Goal: Task Accomplishment & Management: Use online tool/utility

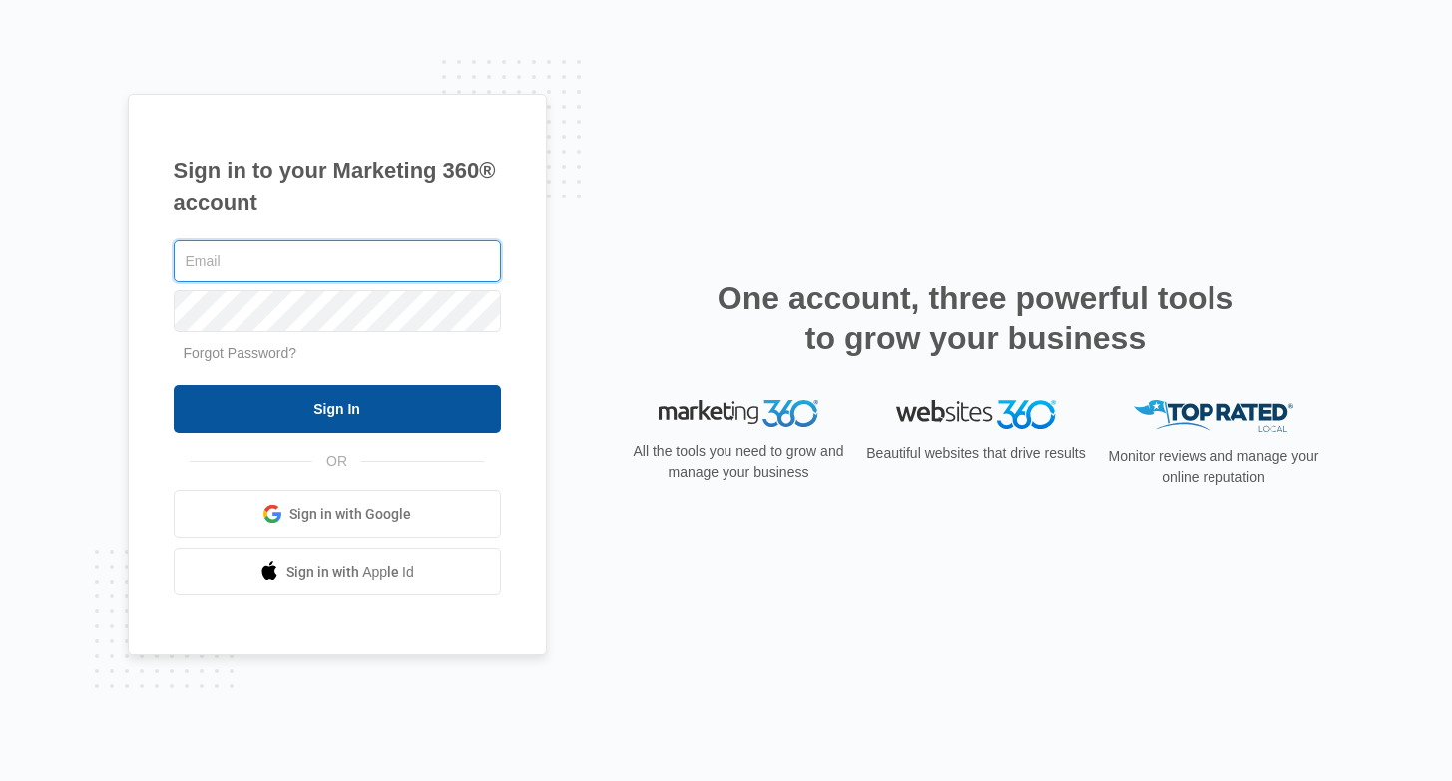
type input "joel.green@madwire.com"
click at [379, 423] on input "Sign In" at bounding box center [337, 409] width 327 height 48
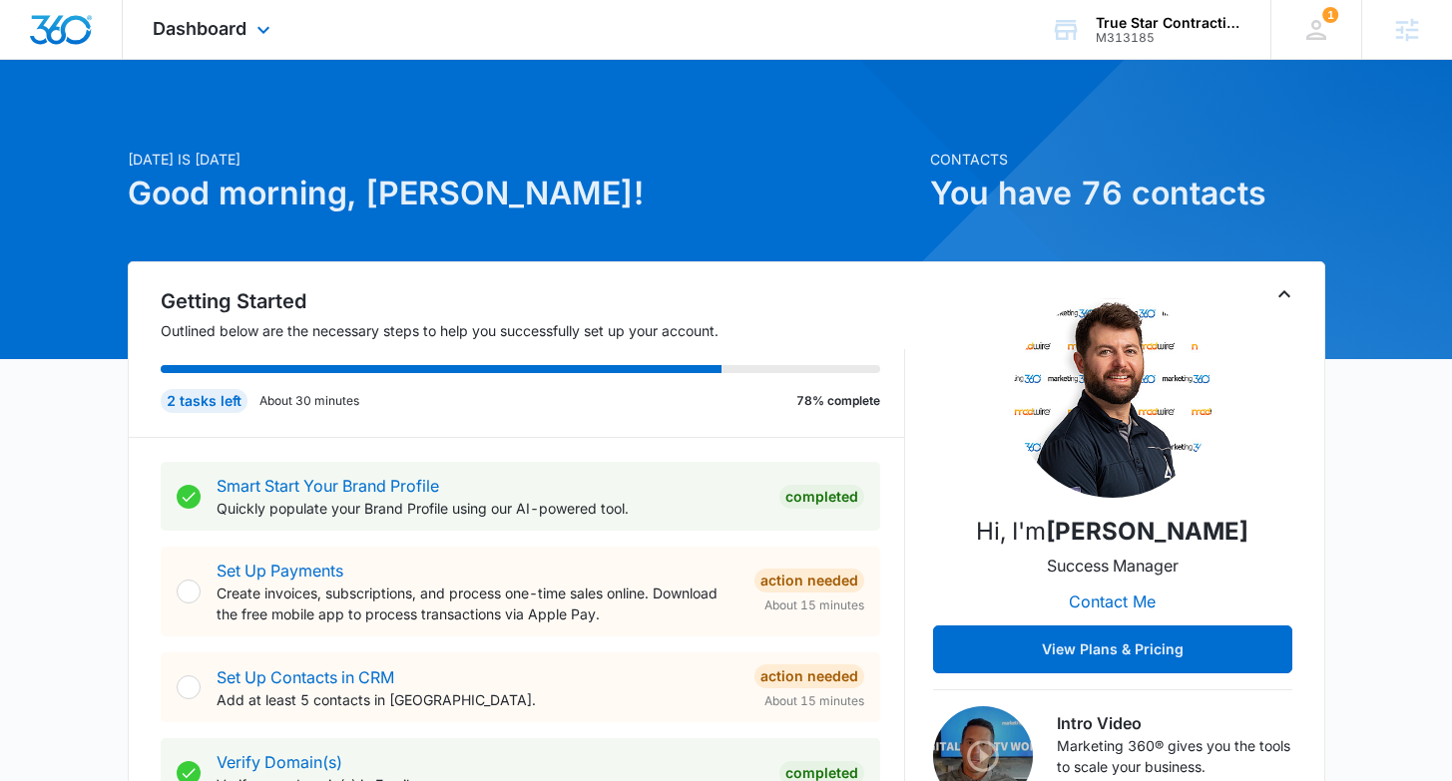
drag, startPoint x: 246, startPoint y: 28, endPoint x: 254, endPoint y: 43, distance: 17.0
click at [246, 28] on div "Dashboard Apps Reputation Websites Forms CRM Email Social Payments POS Content …" at bounding box center [214, 29] width 183 height 59
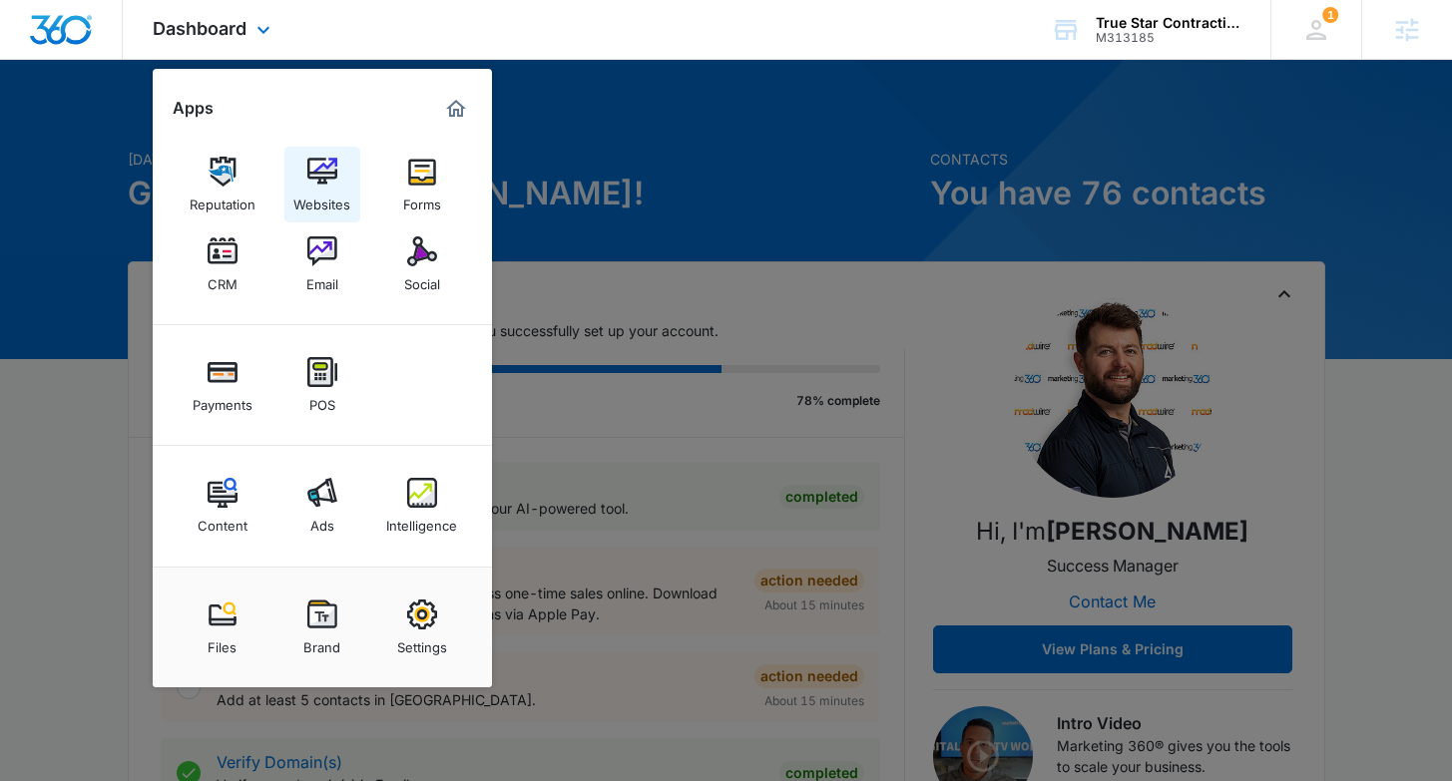
scroll to position [1, 0]
click at [224, 500] on img at bounding box center [223, 493] width 30 height 30
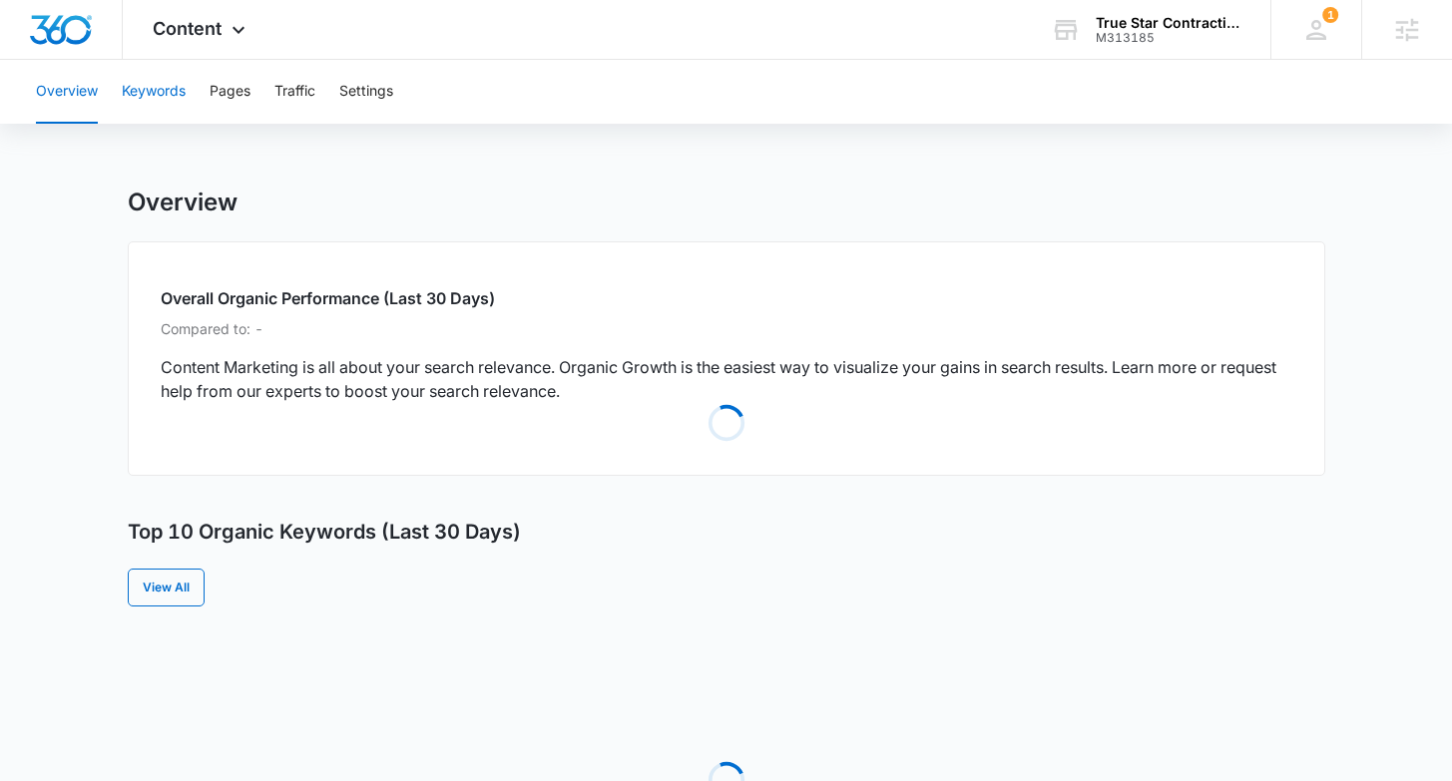
click at [160, 92] on button "Keywords" at bounding box center [154, 92] width 64 height 64
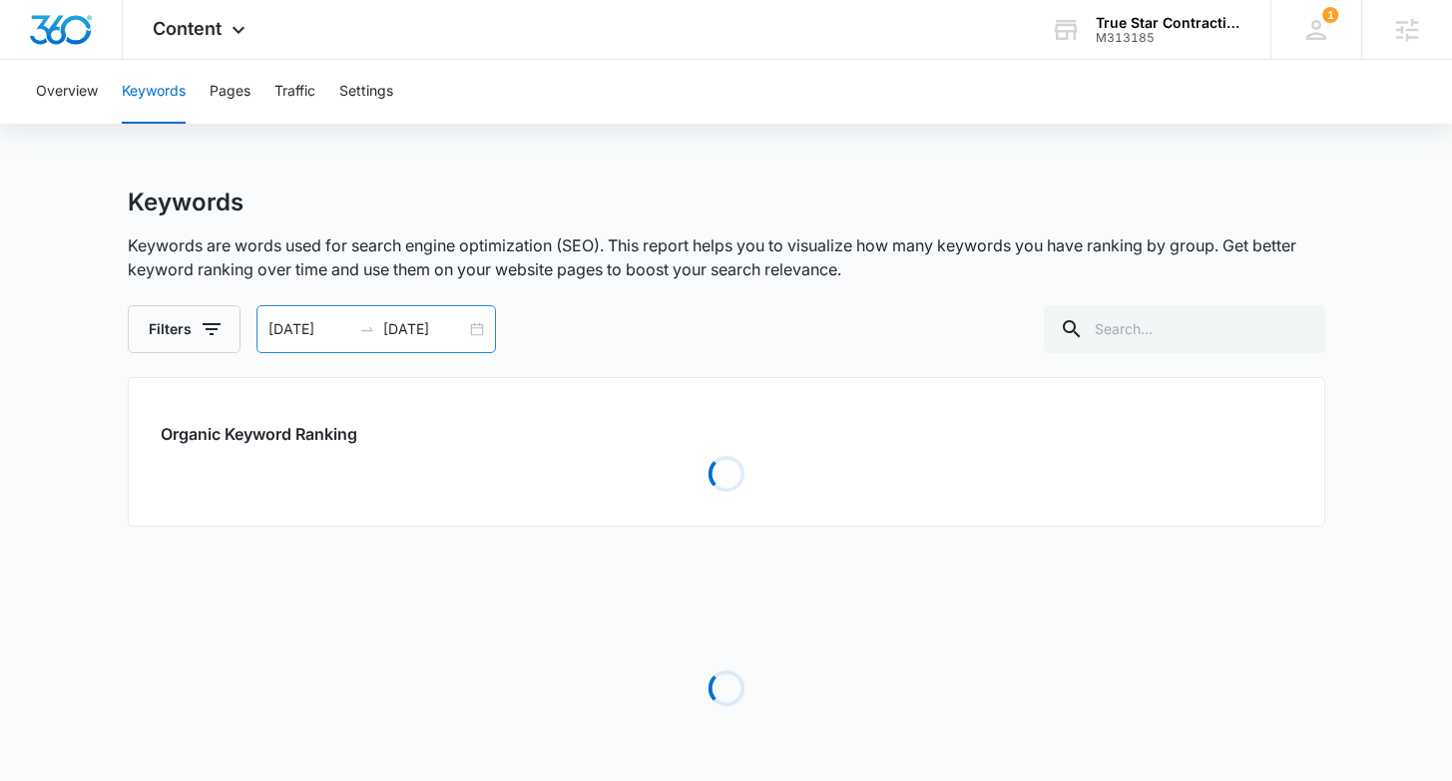
click at [470, 320] on div "[DATE] [DATE]" at bounding box center [375, 329] width 239 height 48
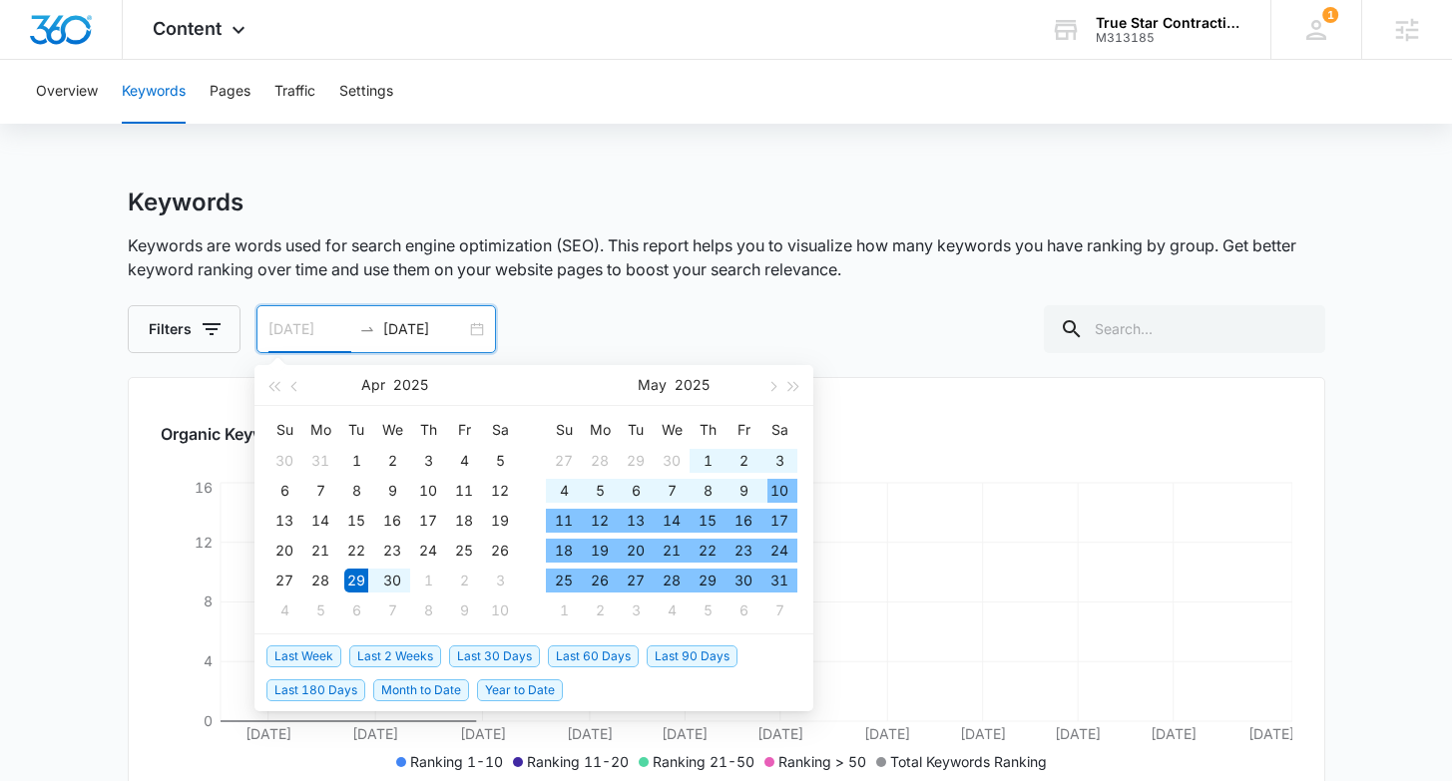
type input "[DATE]"
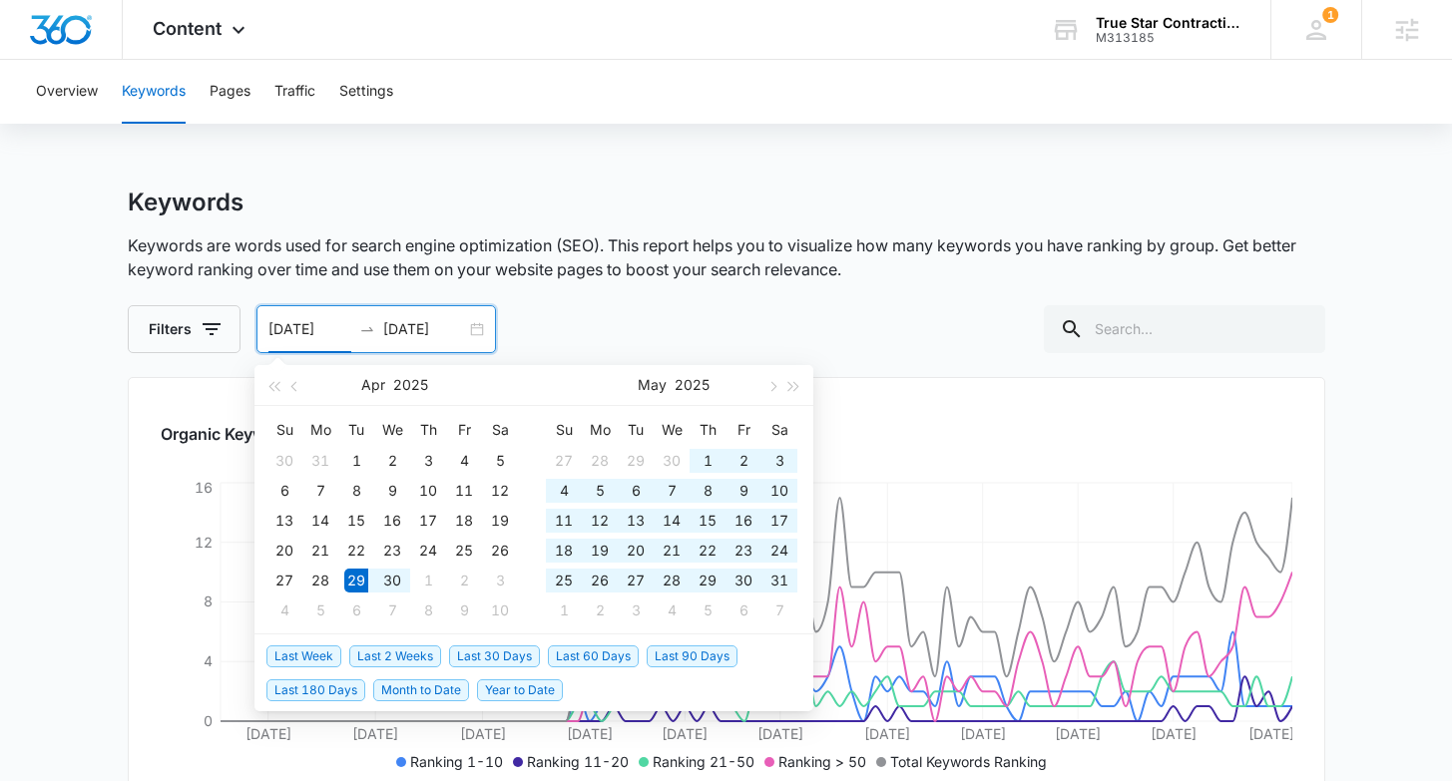
click at [920, 225] on div "Keywords Keywords are words used for search engine optimization (SEO). This rep…" at bounding box center [726, 271] width 1197 height 166
